Goal: Task Accomplishment & Management: Manage account settings

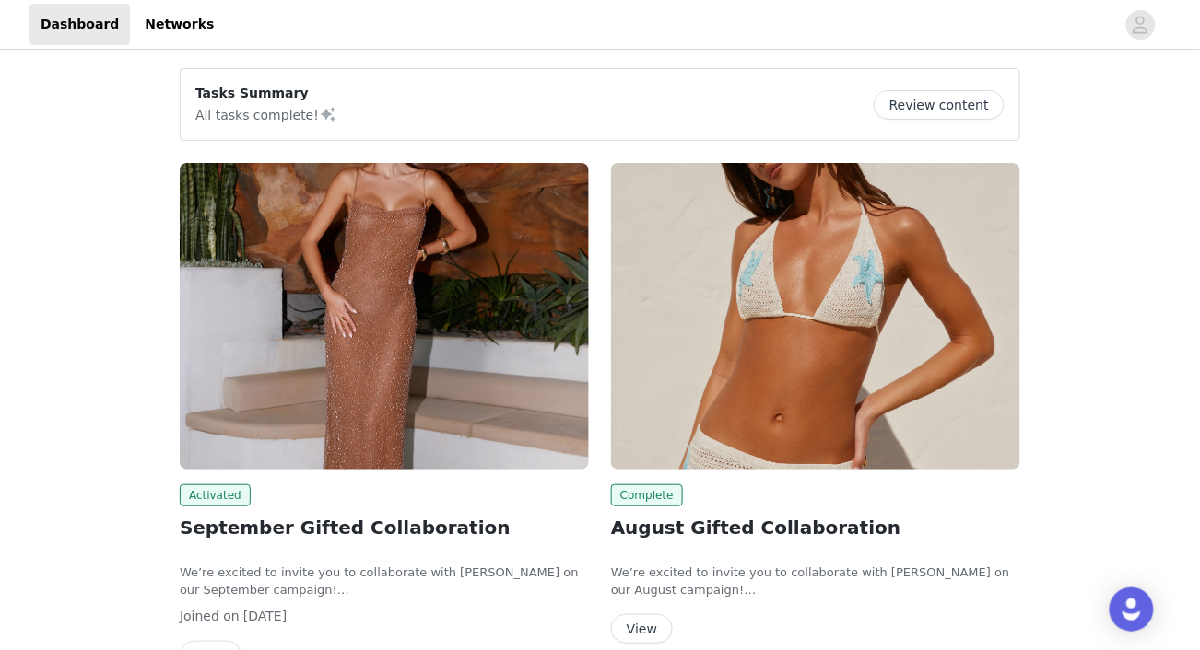
click at [411, 379] on img at bounding box center [384, 316] width 409 height 307
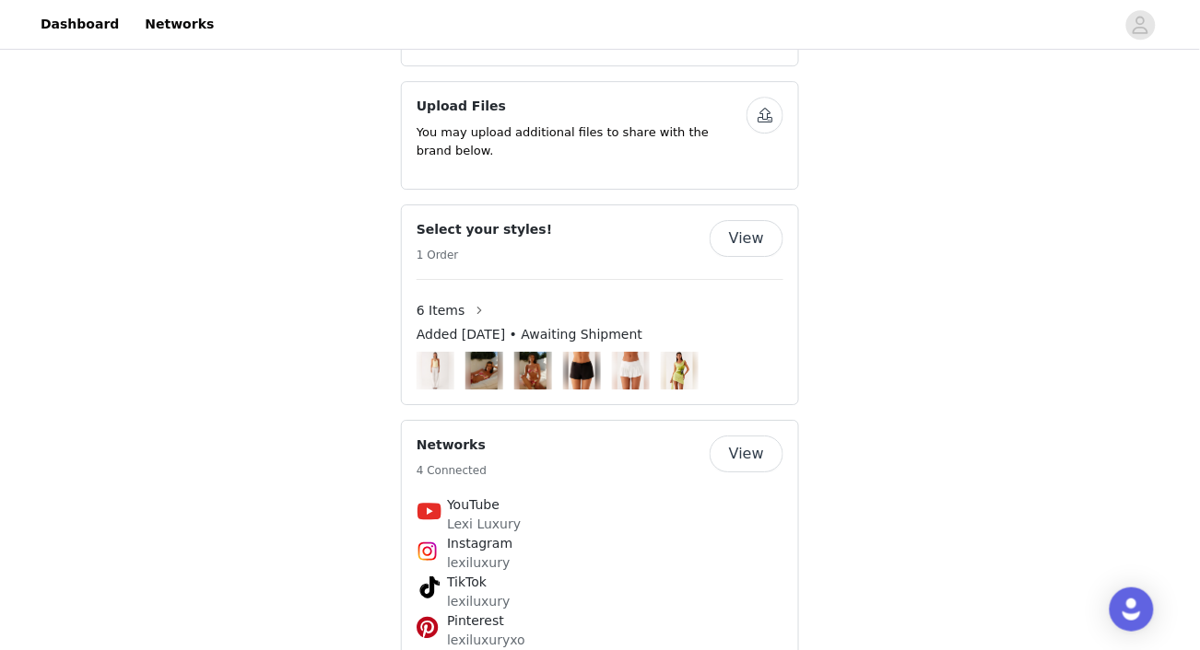
scroll to position [1322, 0]
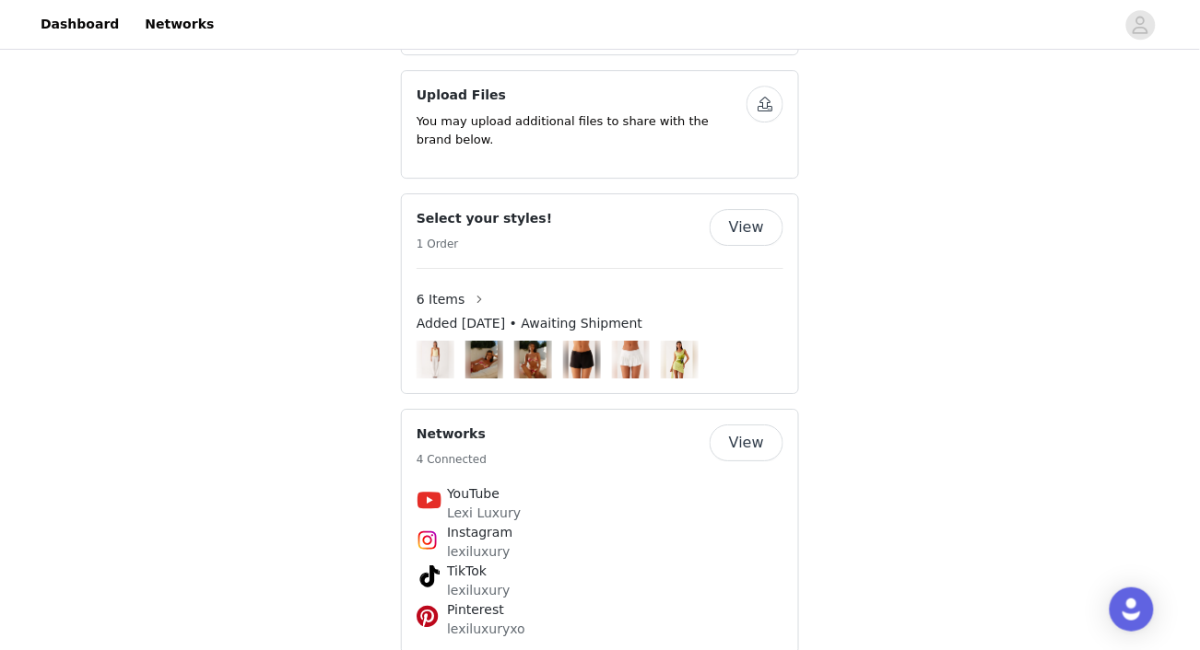
click at [572, 285] on div "6 Items" at bounding box center [599, 299] width 367 height 29
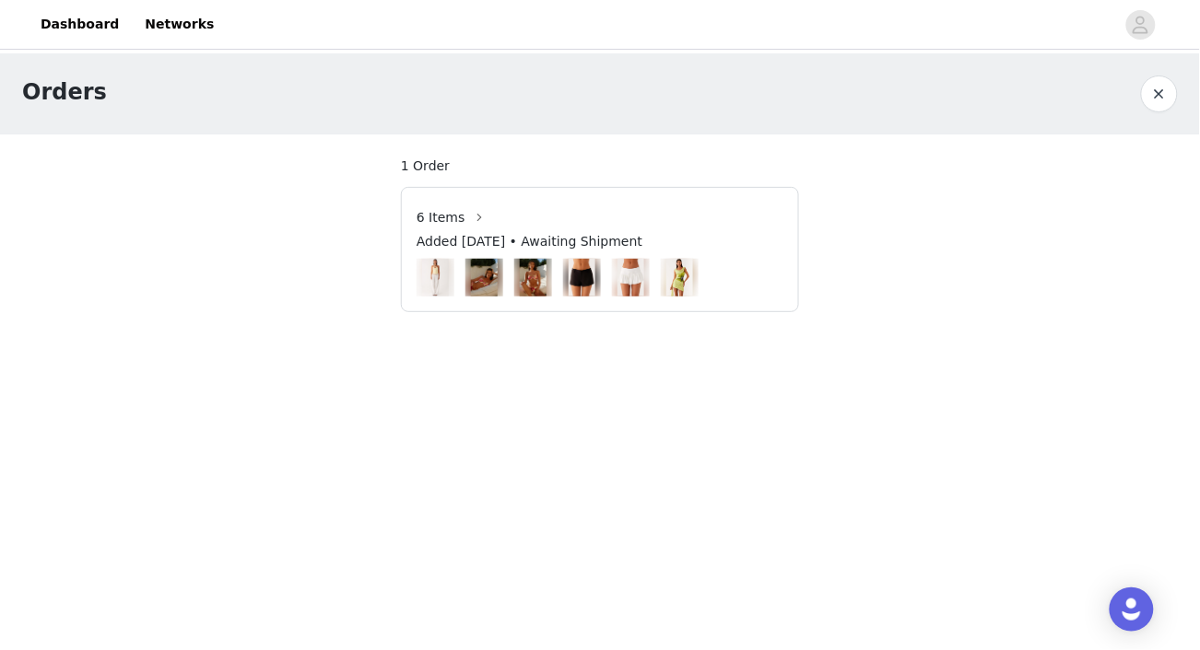
click at [440, 279] on img at bounding box center [436, 278] width 28 height 38
click at [466, 216] on button "button" at bounding box center [479, 217] width 29 height 29
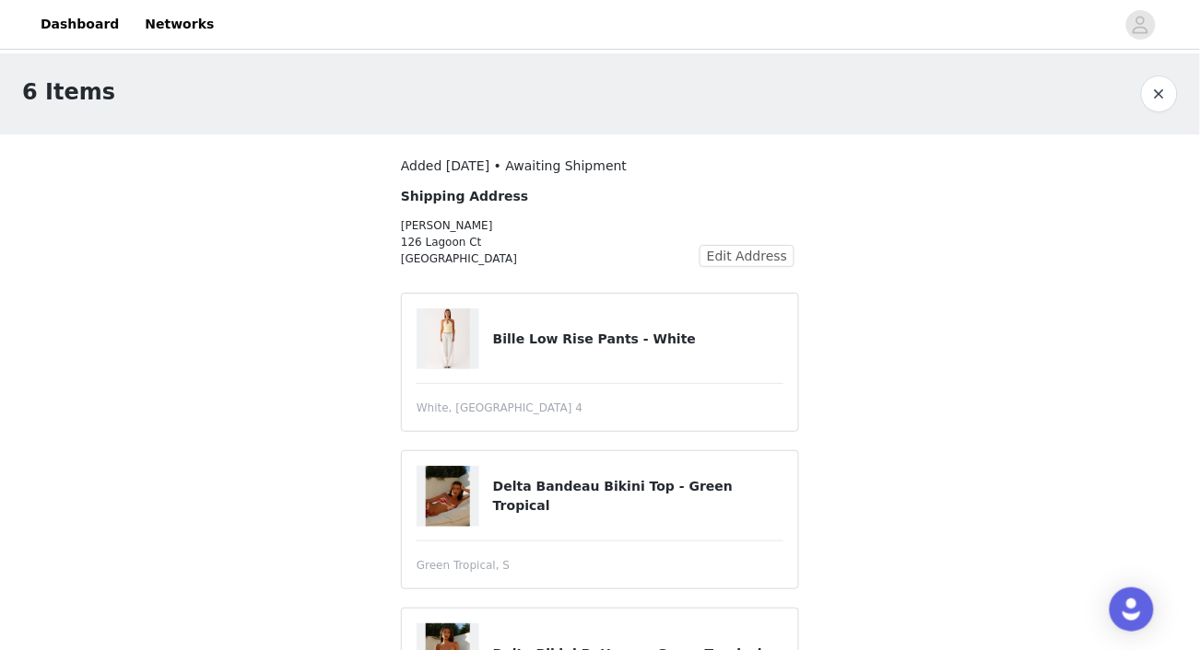
click at [430, 337] on img at bounding box center [448, 339] width 44 height 61
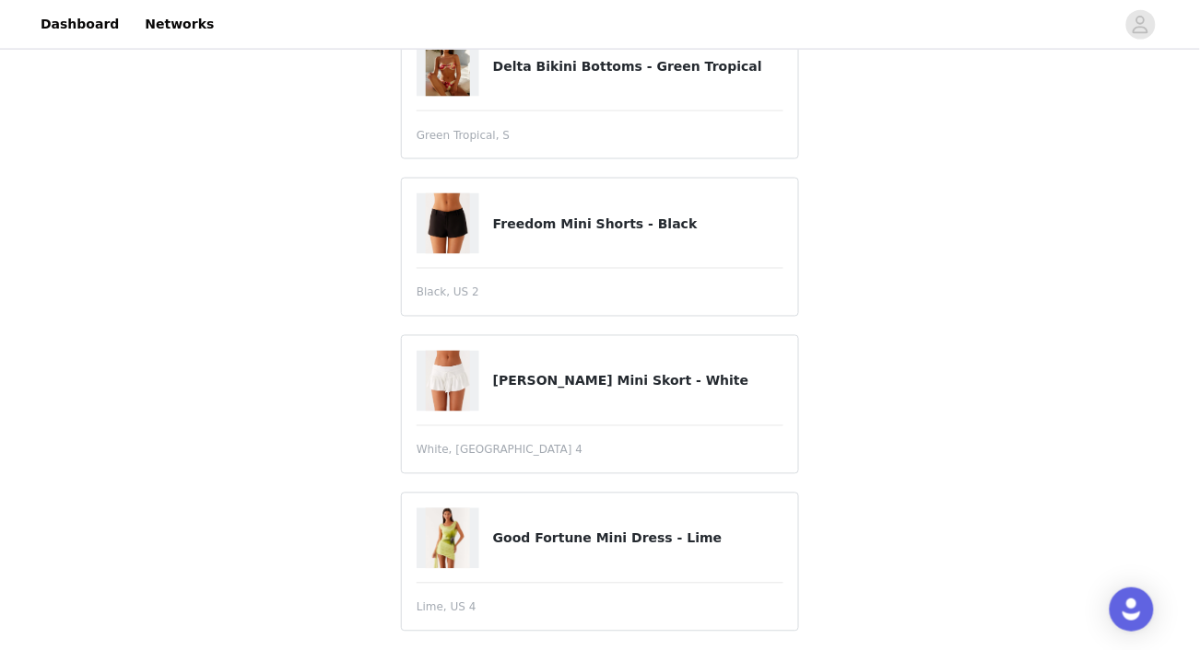
scroll to position [608, 0]
